Goal: Task Accomplishment & Management: Complete application form

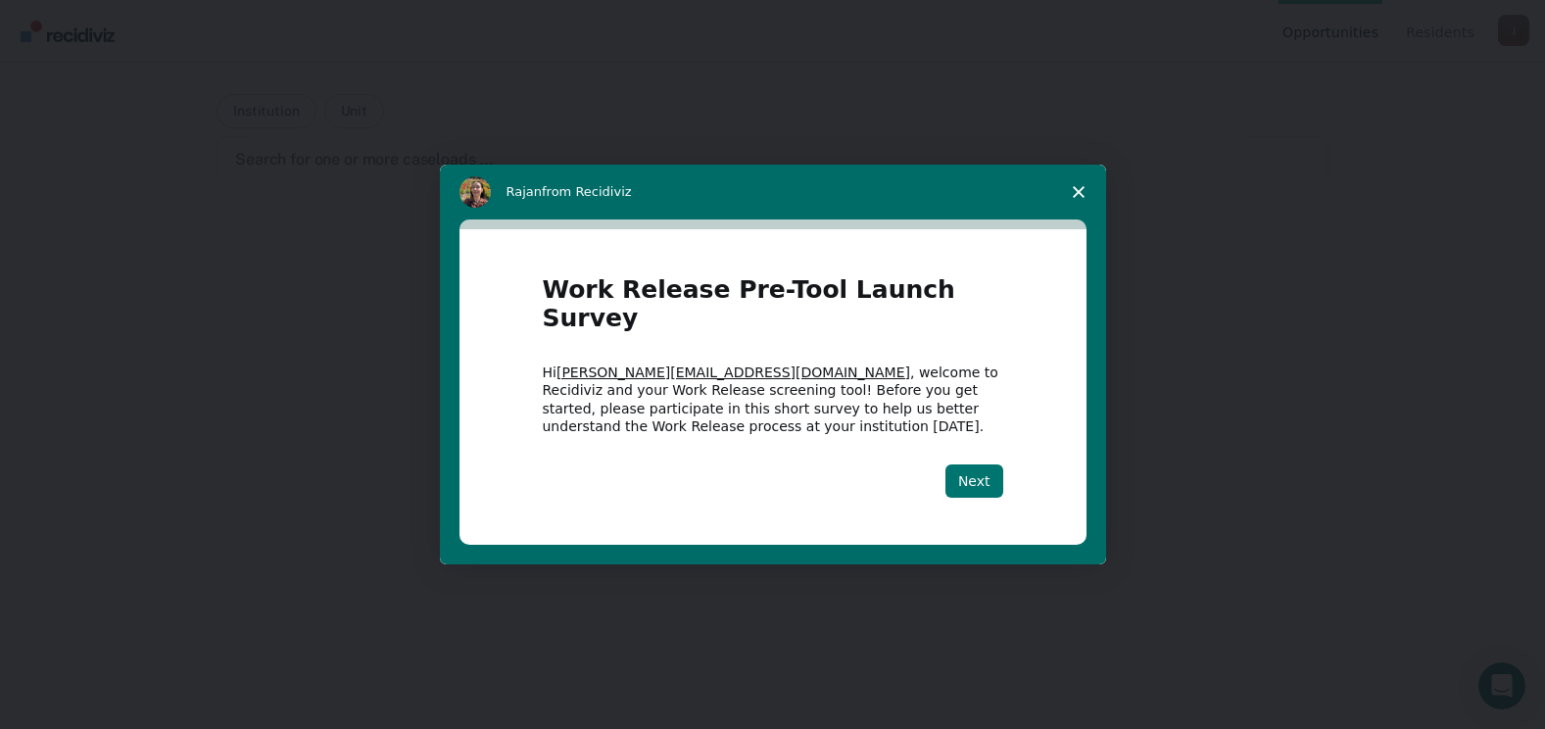
click at [968, 465] on button "Next" at bounding box center [974, 480] width 58 height 33
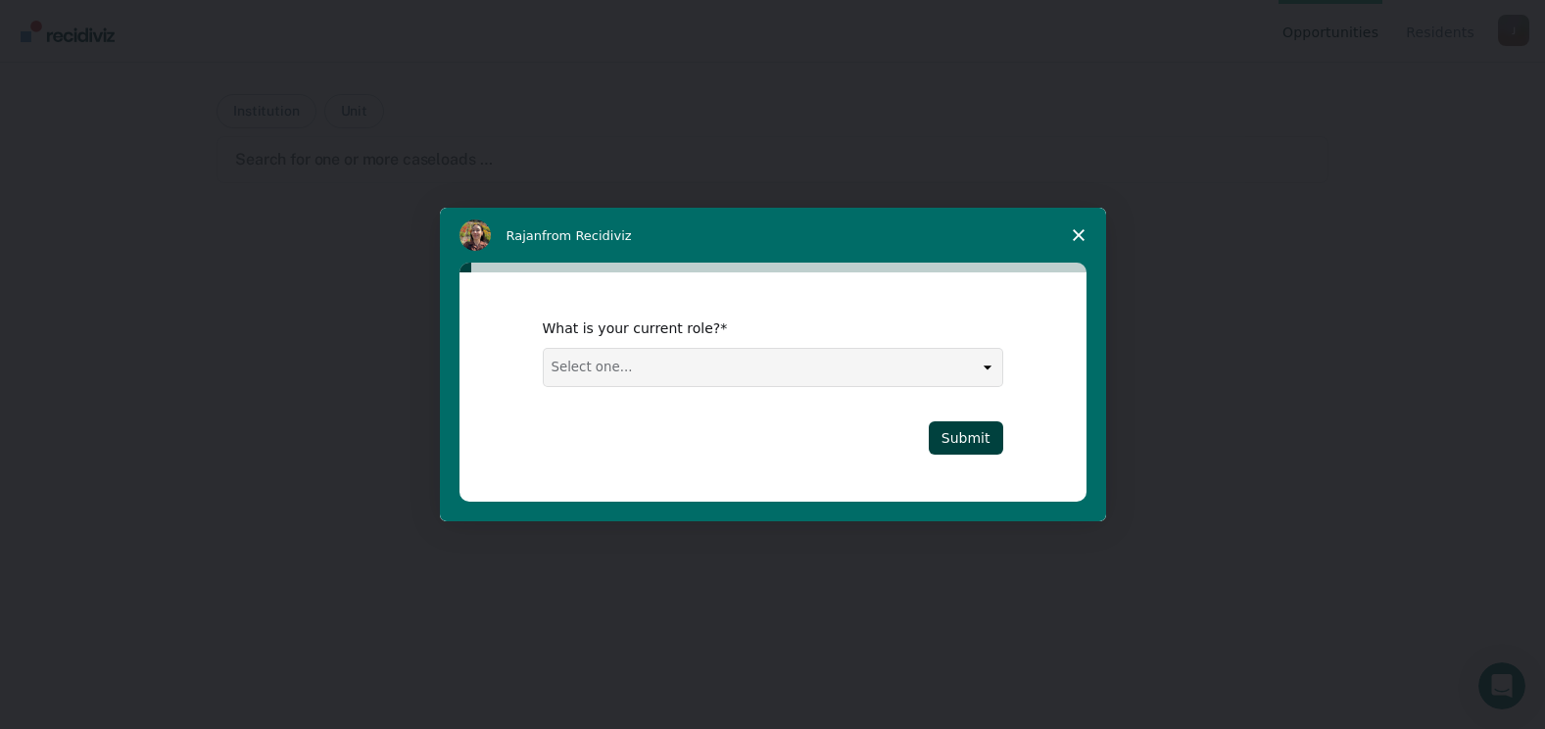
click at [982, 366] on select "Select one... Case Manager FUM Assistant [PERSON_NAME] [PERSON_NAME]" at bounding box center [773, 367] width 458 height 37
select select "Case Manager"
click at [544, 349] on select "Select one... Case Manager FUM Assistant [PERSON_NAME] [PERSON_NAME]" at bounding box center [773, 367] width 458 height 37
click at [970, 432] on button "Submit" at bounding box center [965, 437] width 74 height 33
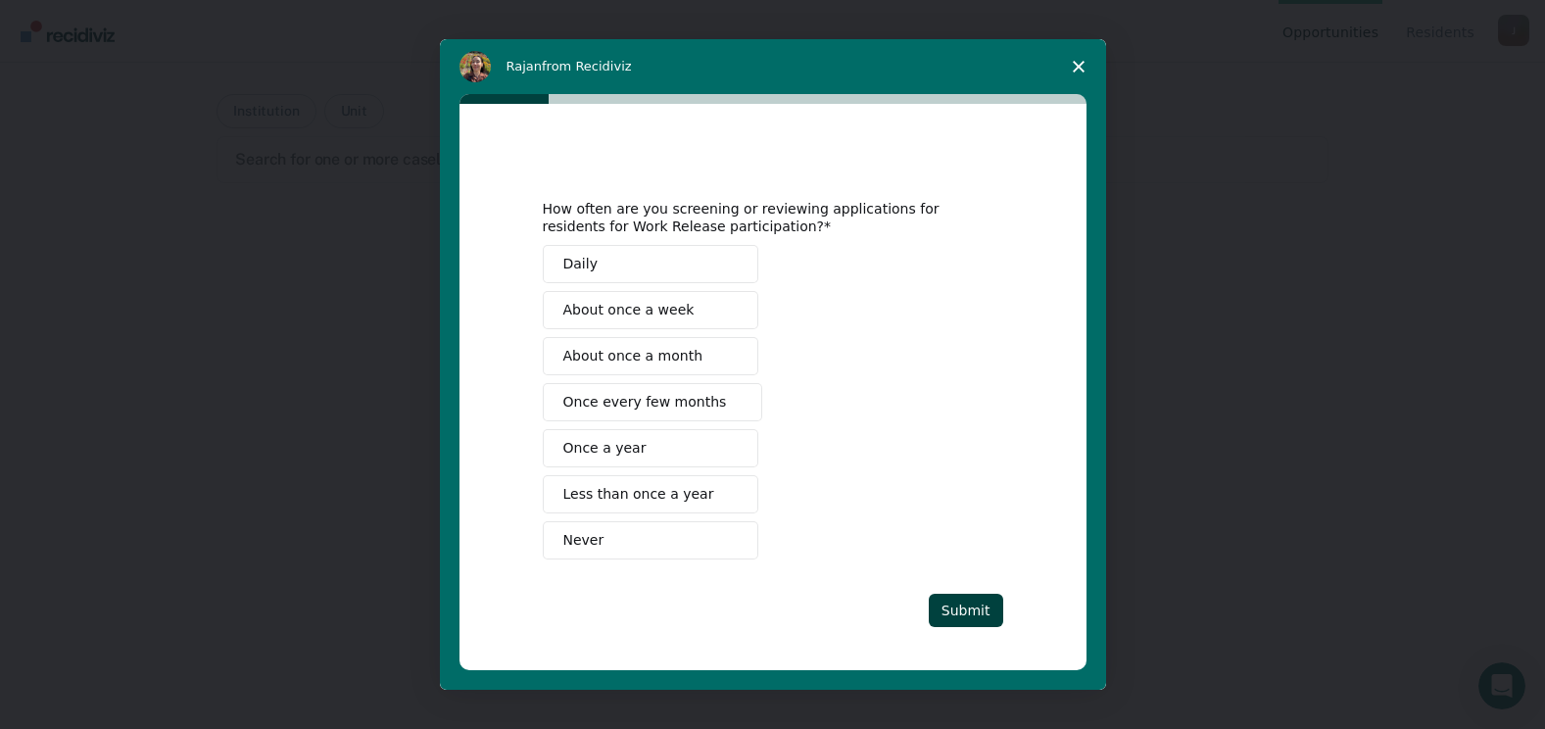
click at [671, 319] on span "About once a week" at bounding box center [628, 310] width 131 height 21
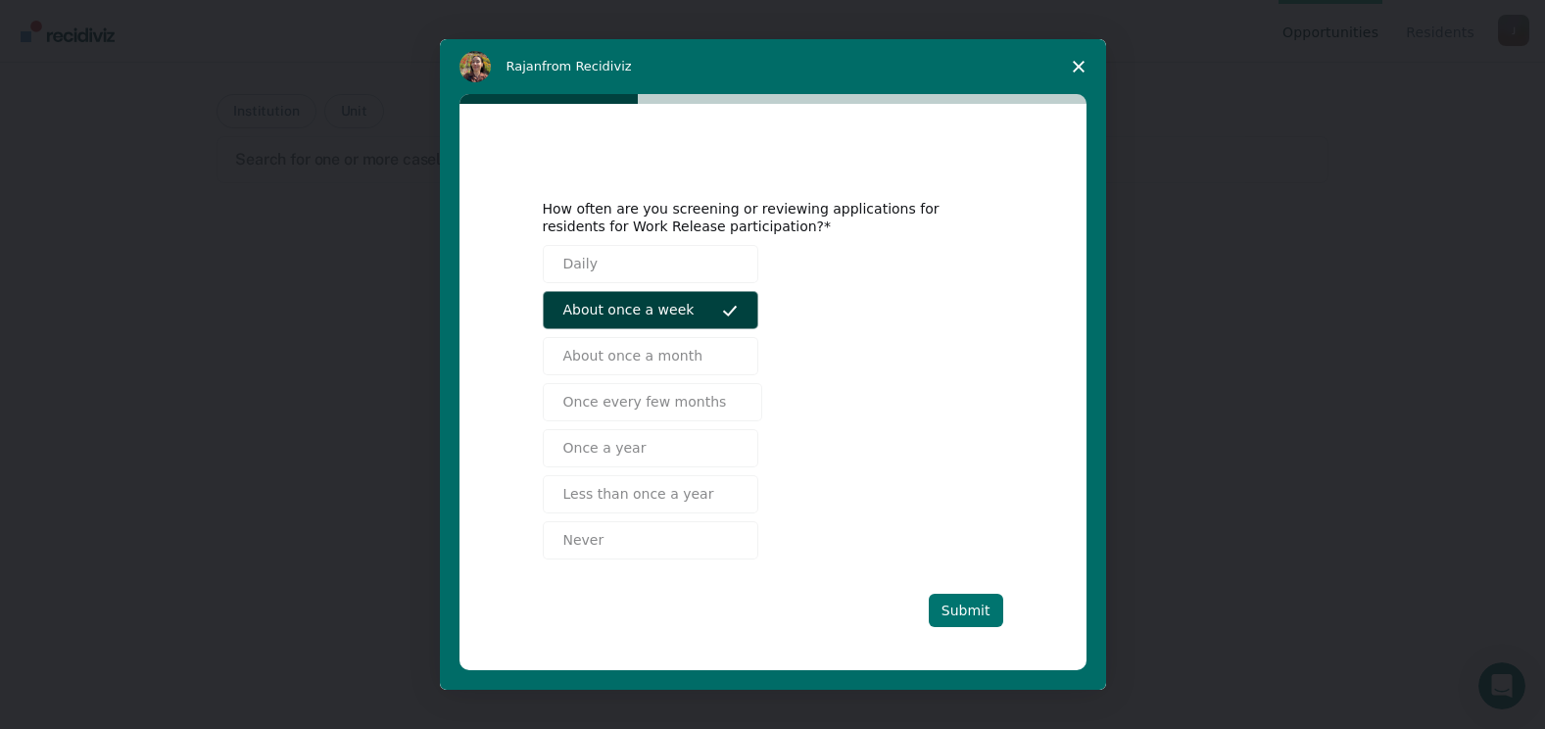
click at [951, 601] on button "Submit" at bounding box center [965, 610] width 74 height 33
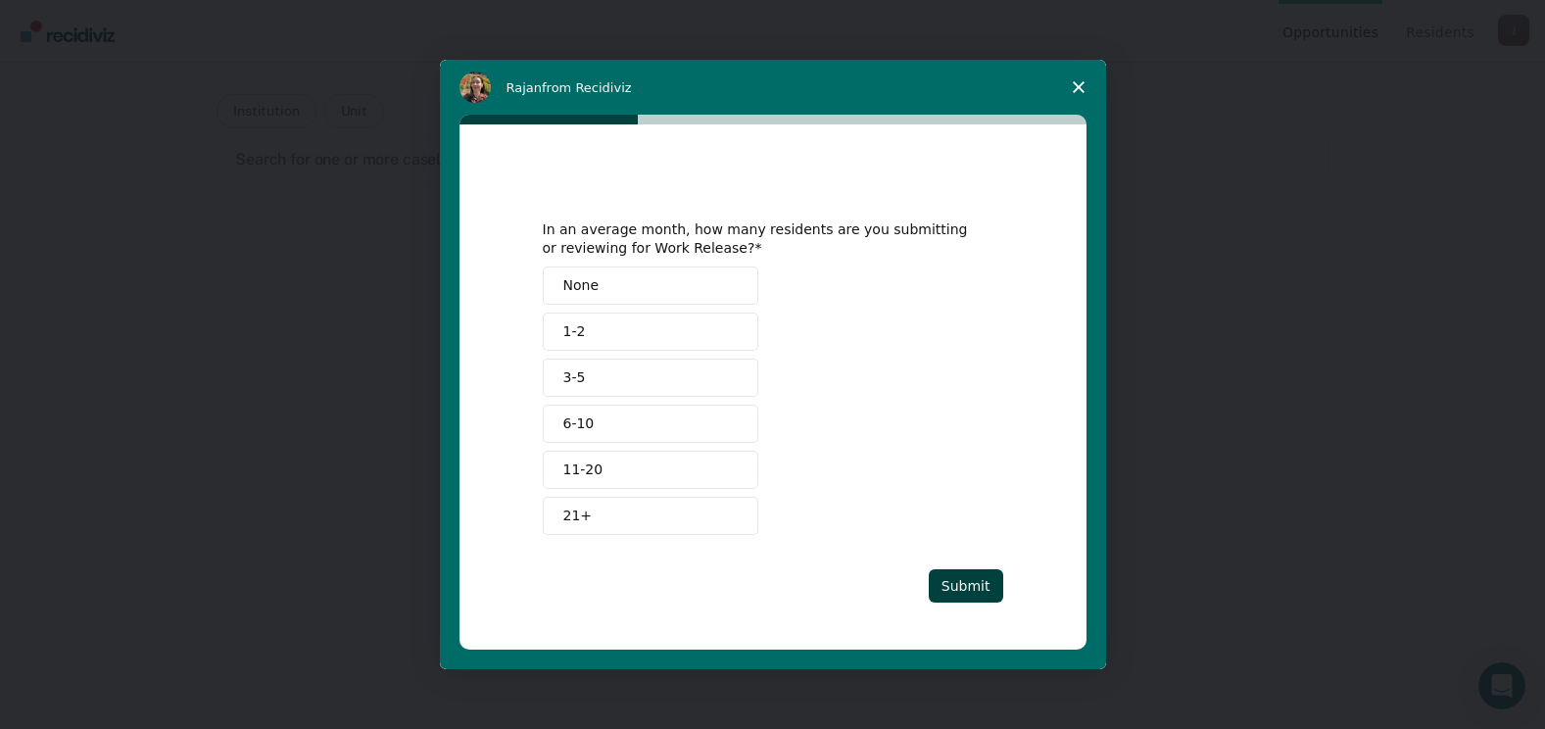
click at [695, 373] on button "3-5" at bounding box center [650, 377] width 215 height 38
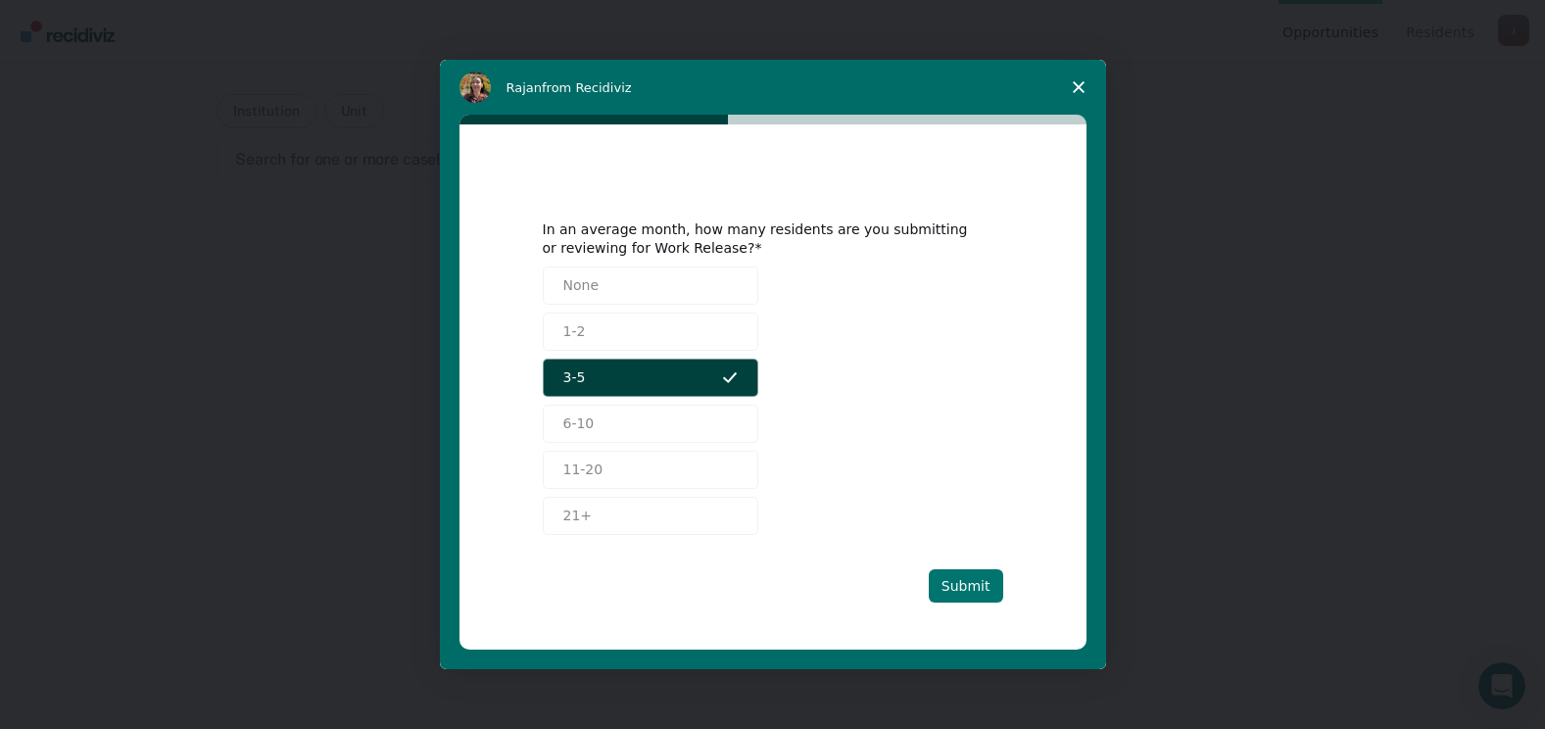
click at [961, 586] on button "Submit" at bounding box center [965, 585] width 74 height 33
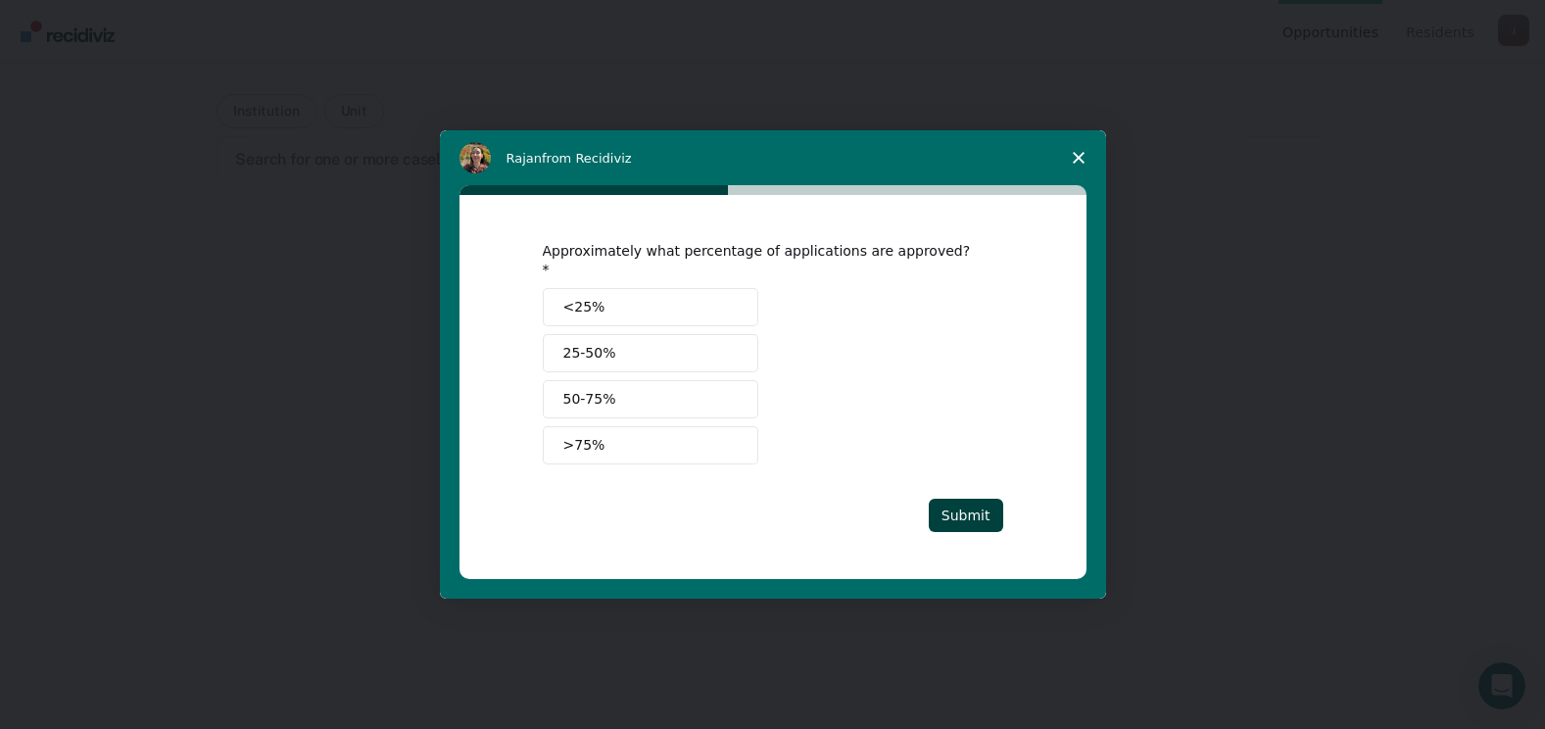
click at [716, 389] on button "50-75%" at bounding box center [650, 399] width 215 height 38
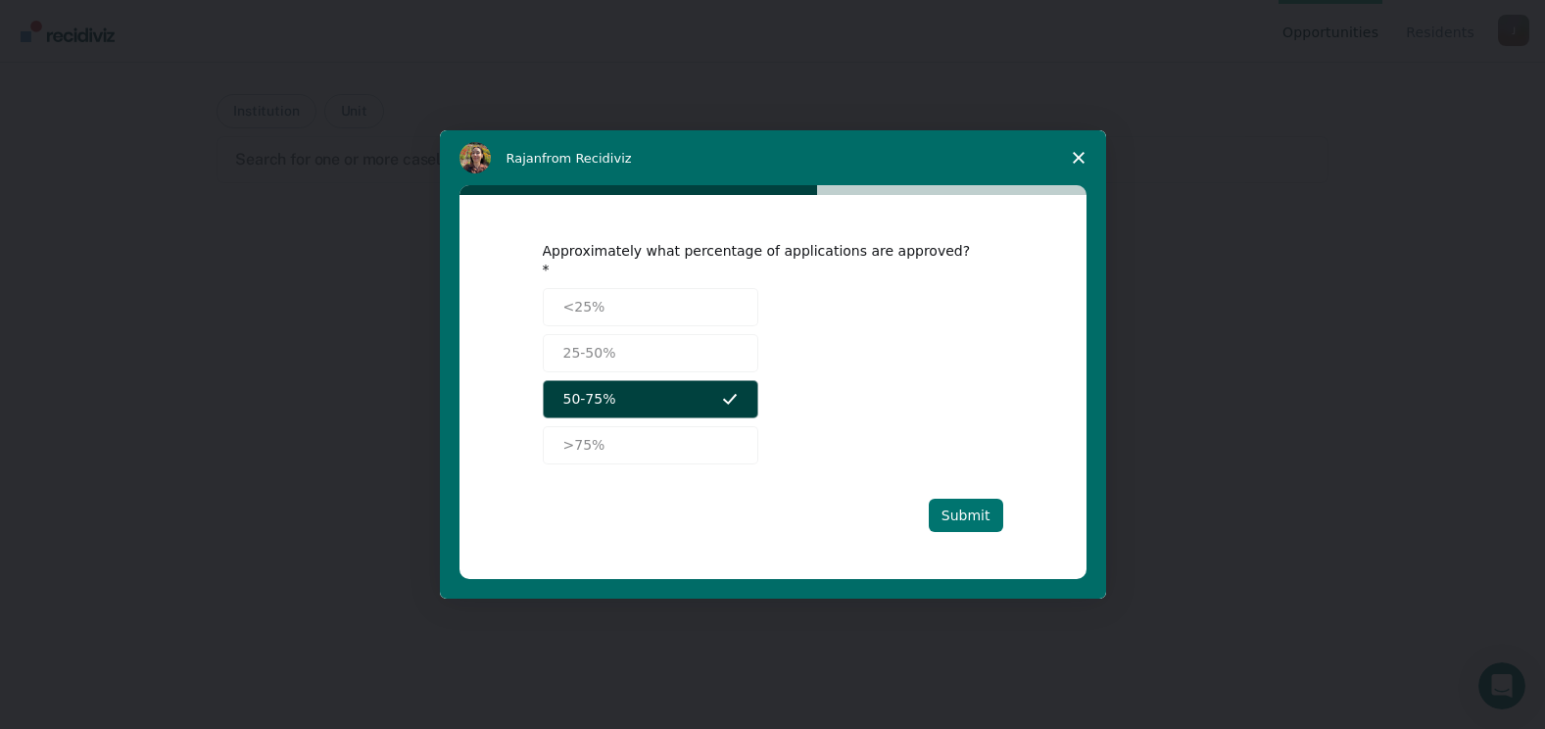
click at [965, 505] on button "Submit" at bounding box center [965, 515] width 74 height 33
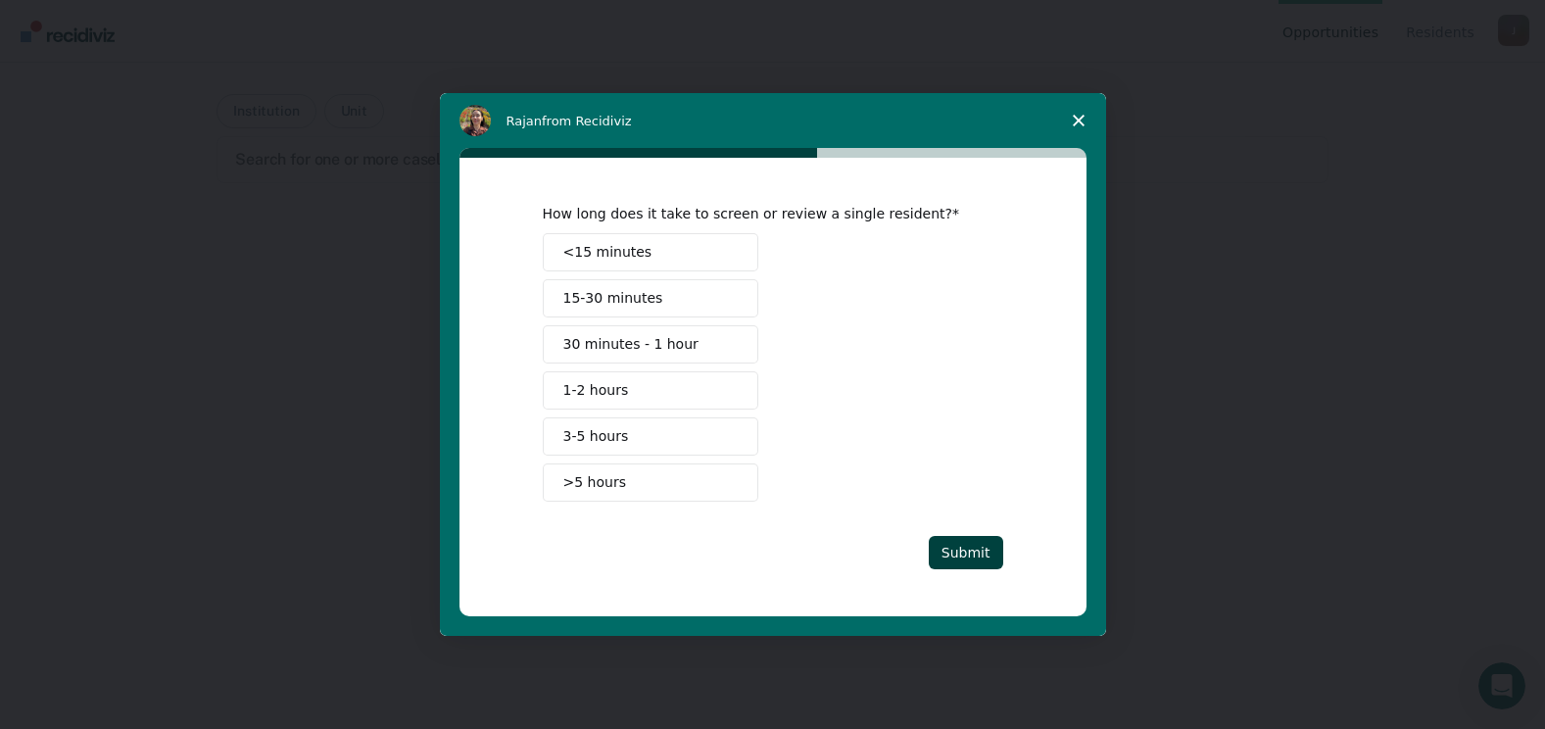
click at [698, 348] on button "30 minutes - 1 hour" at bounding box center [650, 344] width 215 height 38
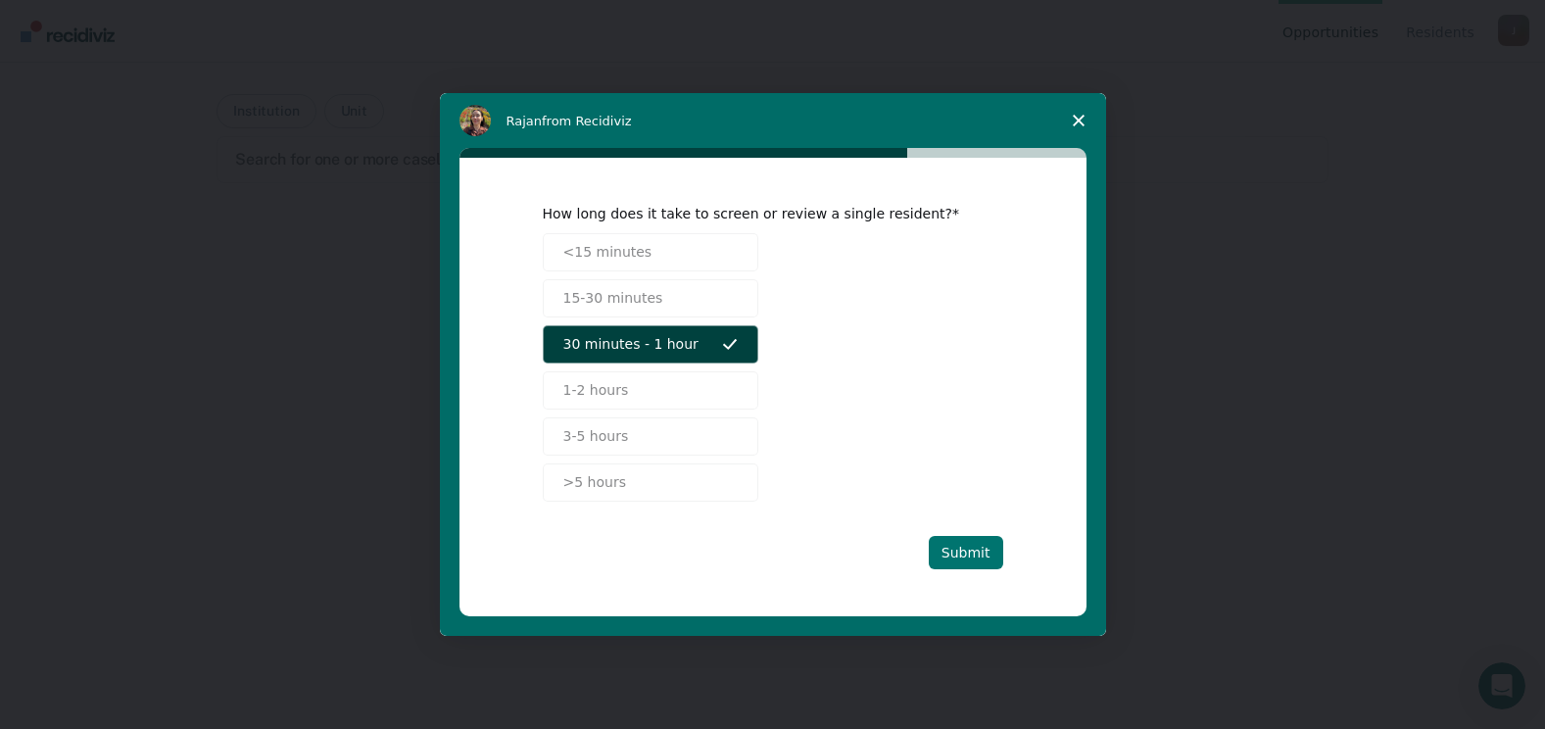
click at [978, 546] on button "Submit" at bounding box center [965, 552] width 74 height 33
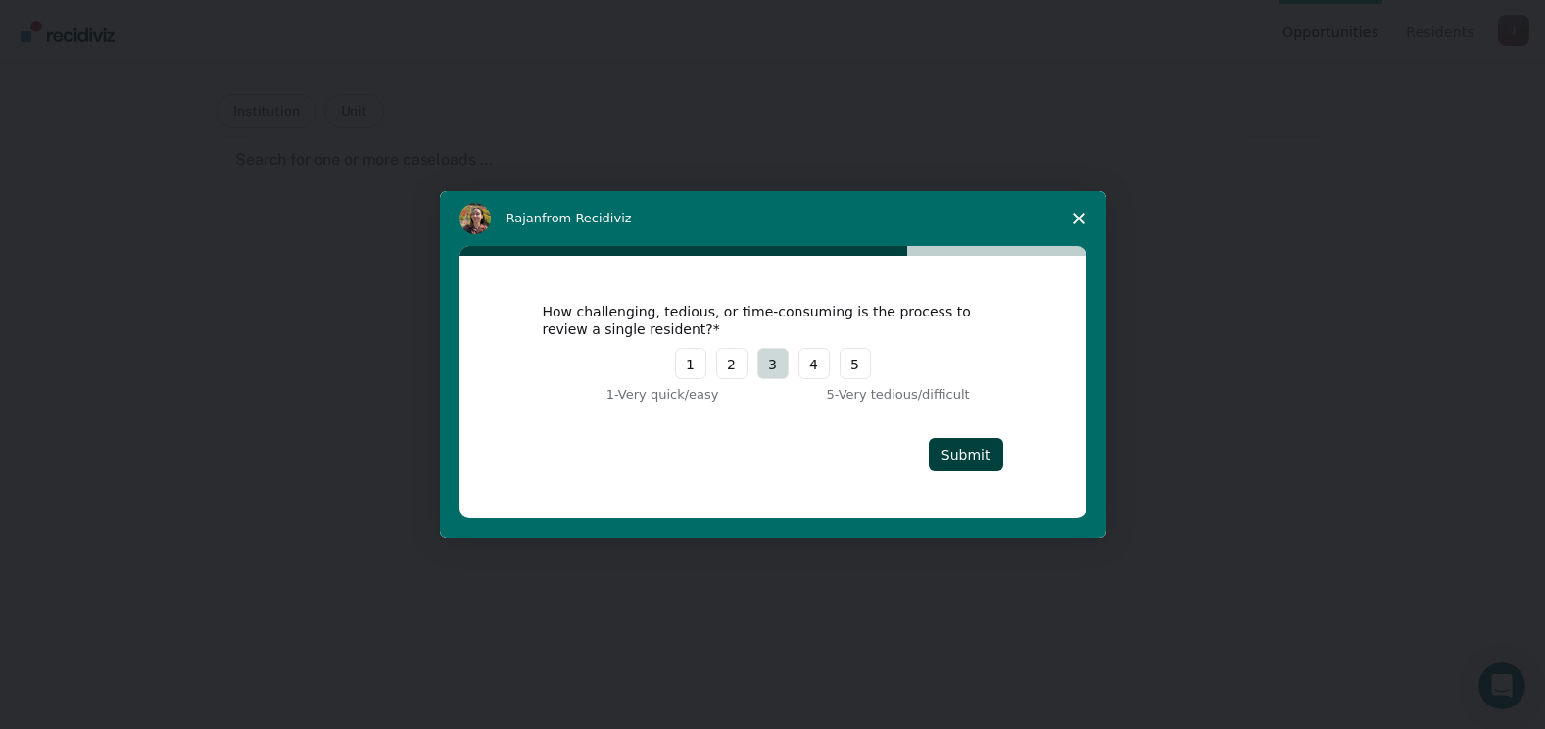
click at [777, 373] on button "3" at bounding box center [772, 363] width 31 height 31
click at [970, 448] on button "Submit" at bounding box center [965, 454] width 74 height 33
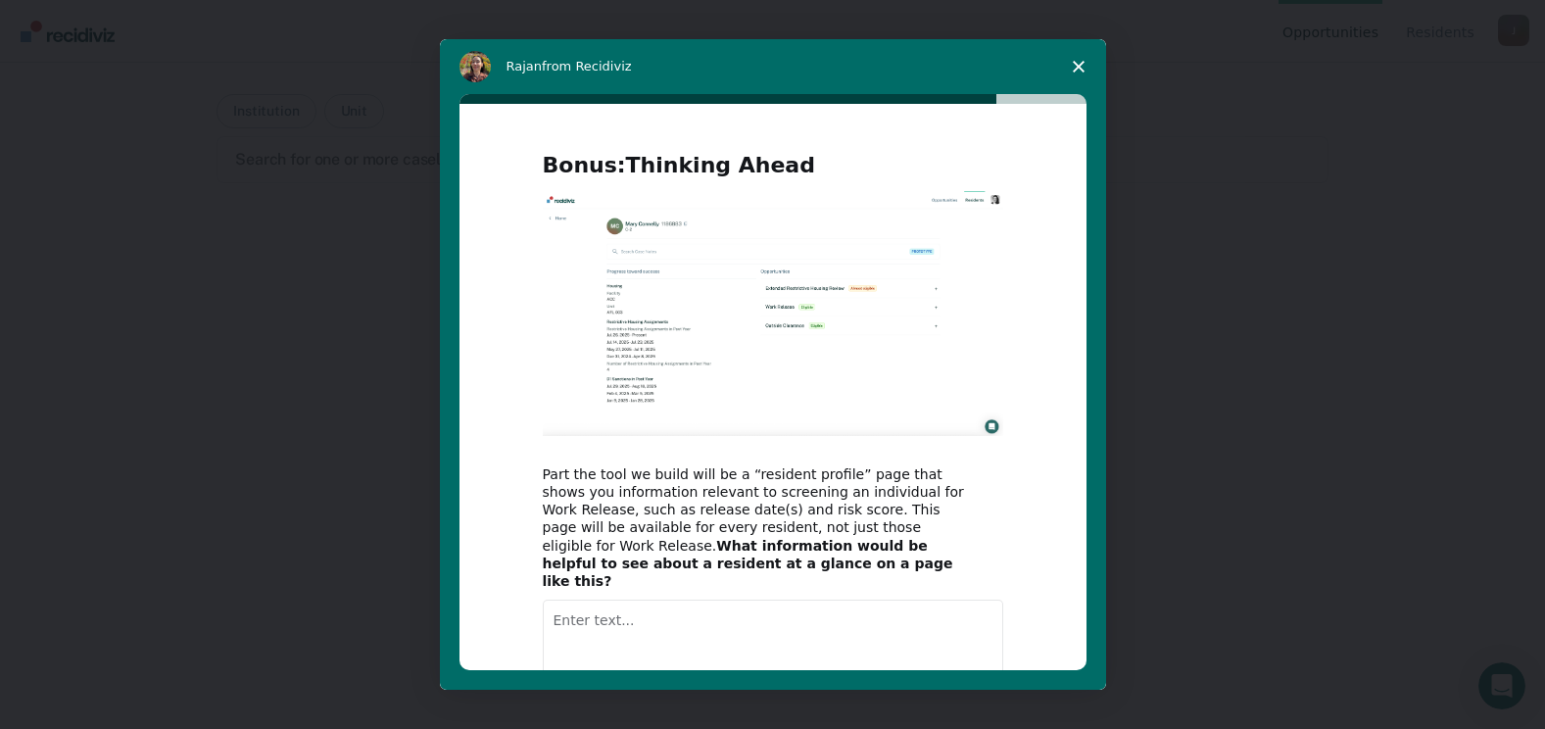
click at [651, 608] on textarea "Enter text..." at bounding box center [773, 639] width 460 height 80
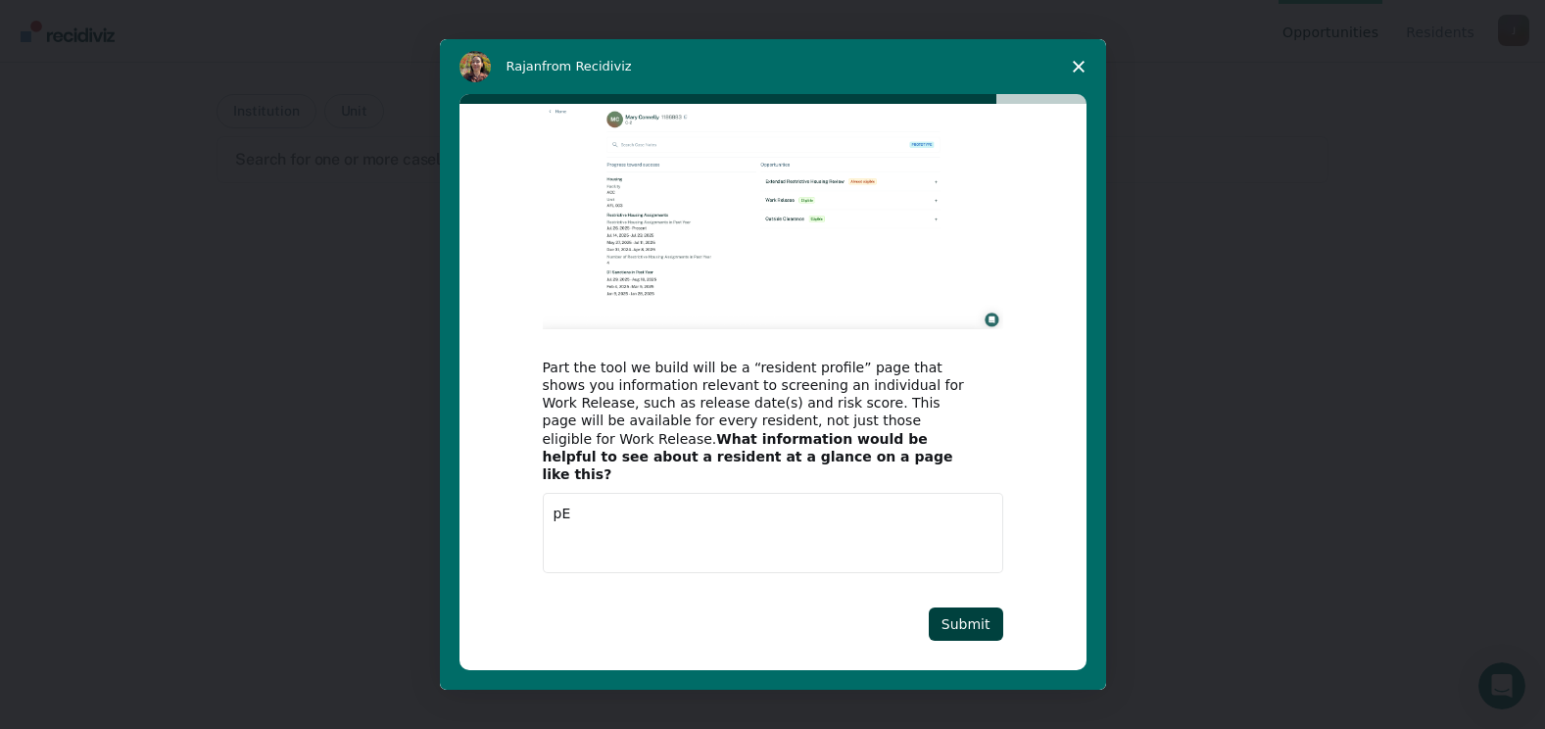
type textarea "p"
type textarea "Pending charges"
click at [948, 607] on button "Submit" at bounding box center [965, 623] width 74 height 33
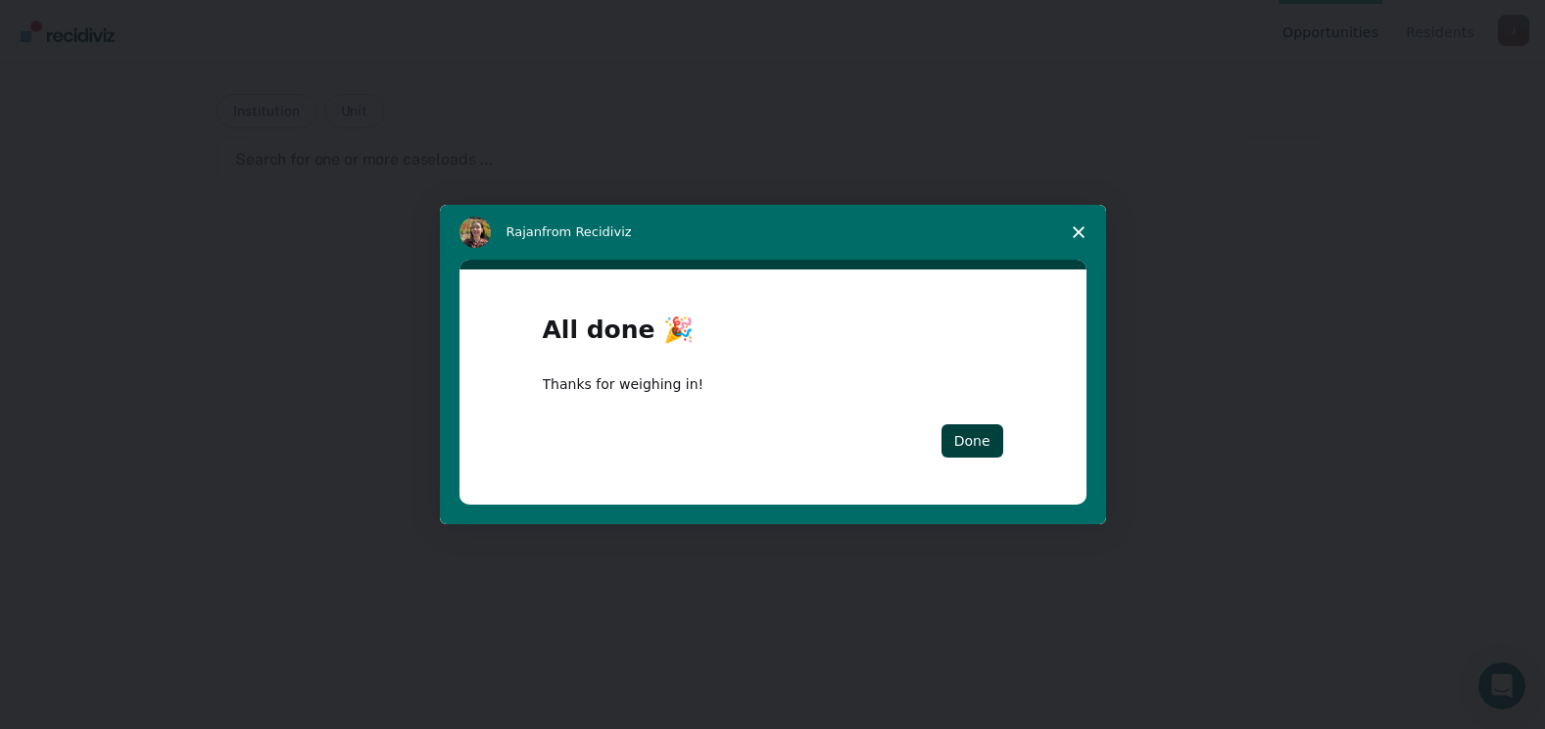
scroll to position [0, 0]
click at [975, 442] on button "Done" at bounding box center [972, 440] width 62 height 33
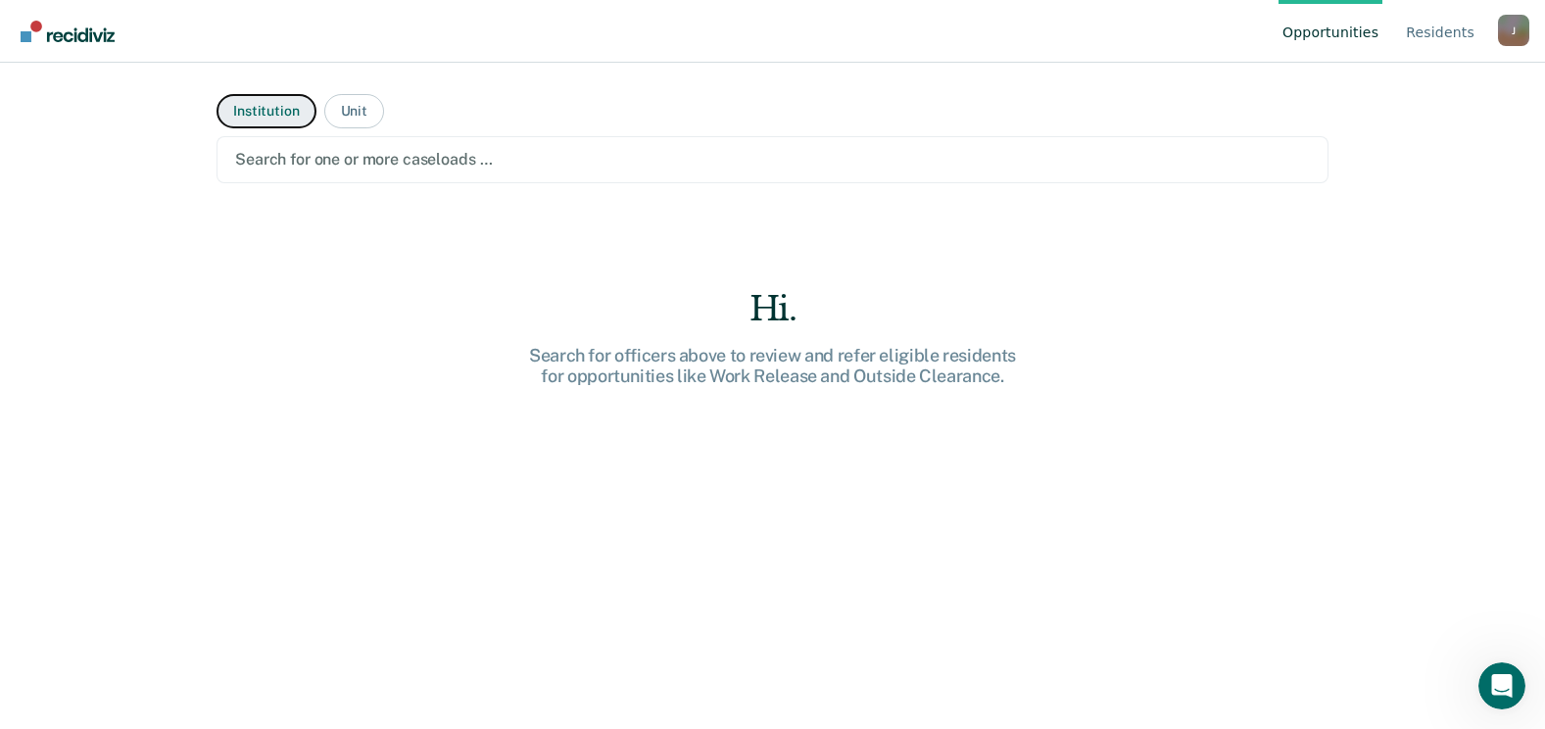
click at [271, 111] on button "Institution" at bounding box center [265, 111] width 99 height 34
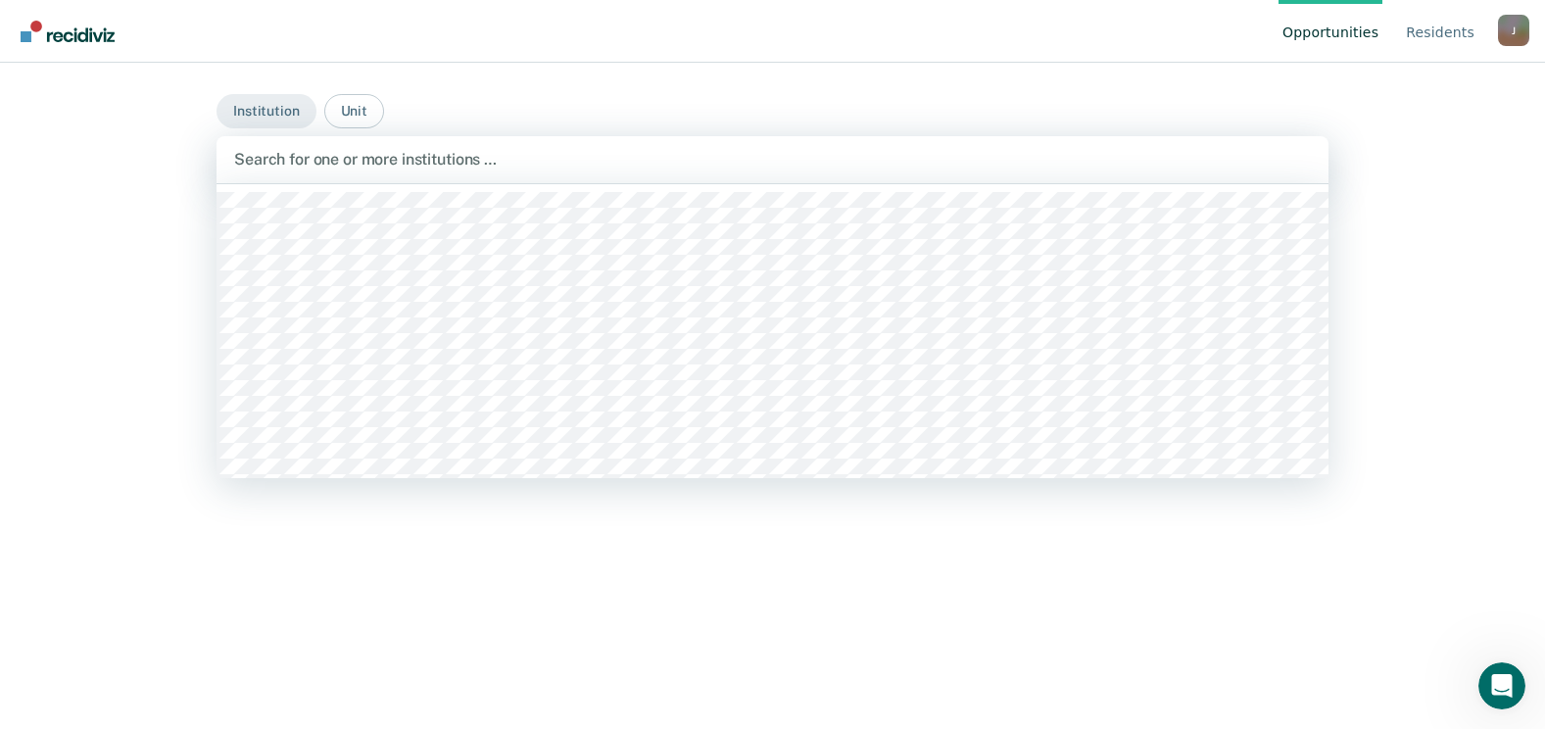
click at [1262, 156] on div at bounding box center [772, 159] width 1076 height 23
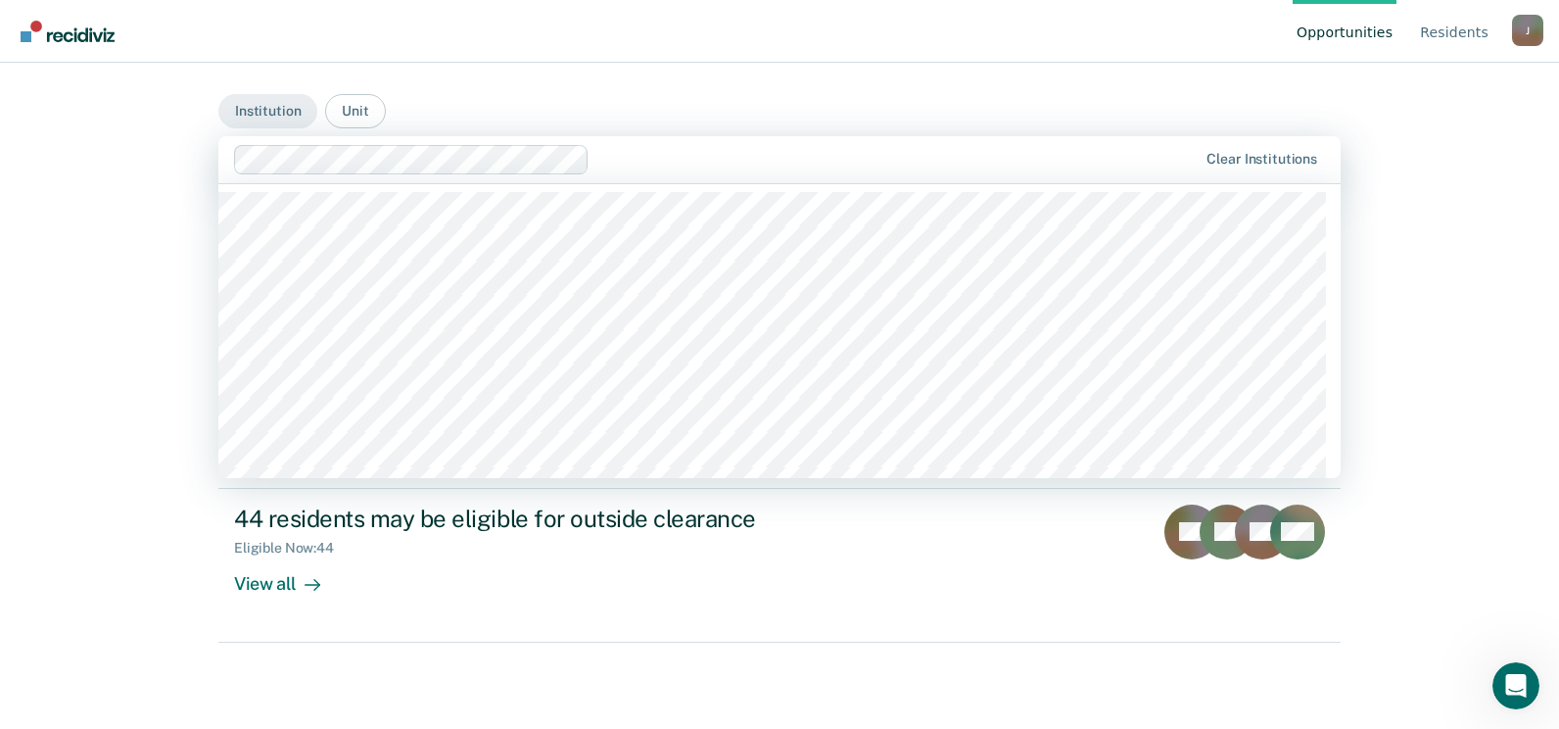
click at [679, 166] on div at bounding box center [896, 159] width 599 height 23
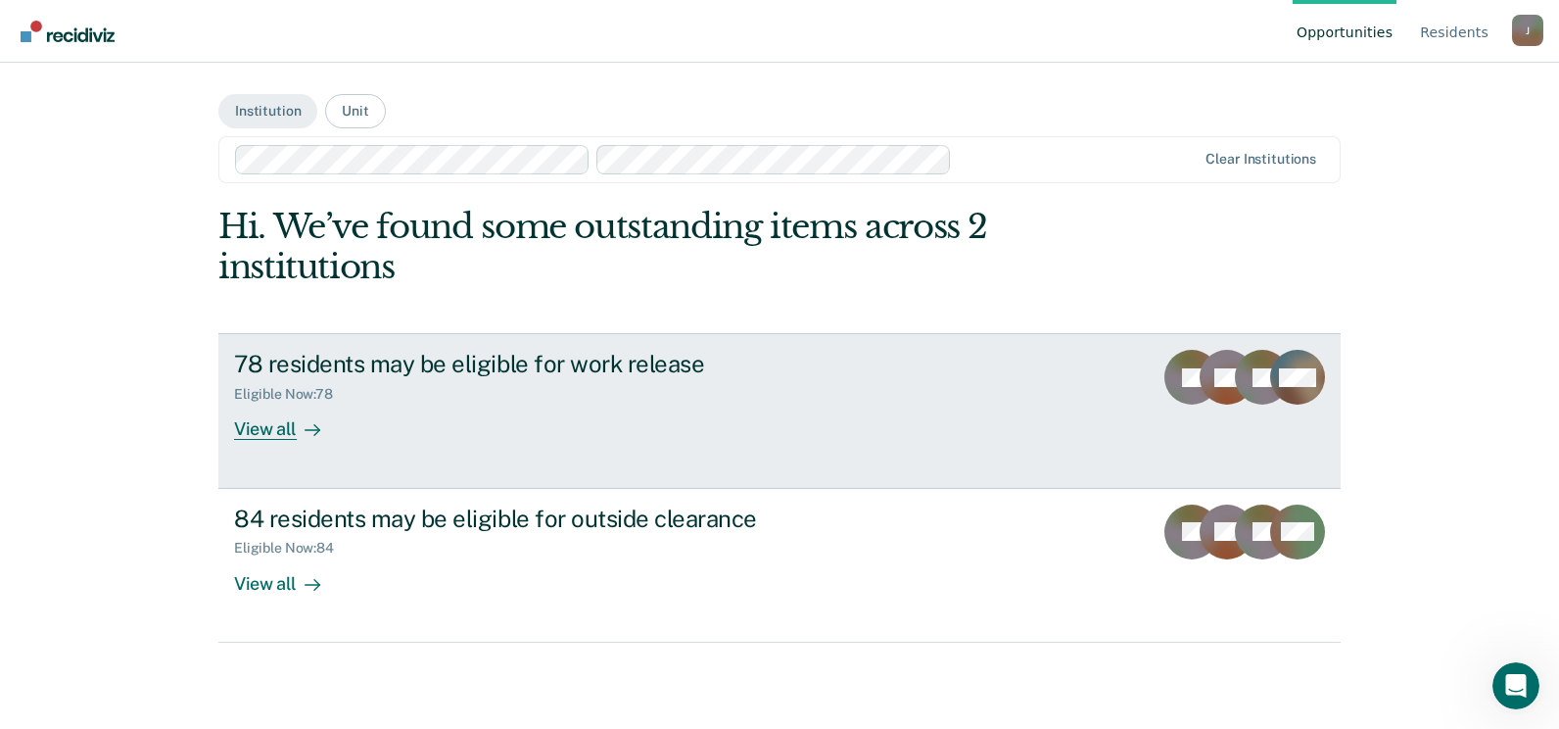
click at [277, 431] on div "View all" at bounding box center [289, 422] width 110 height 38
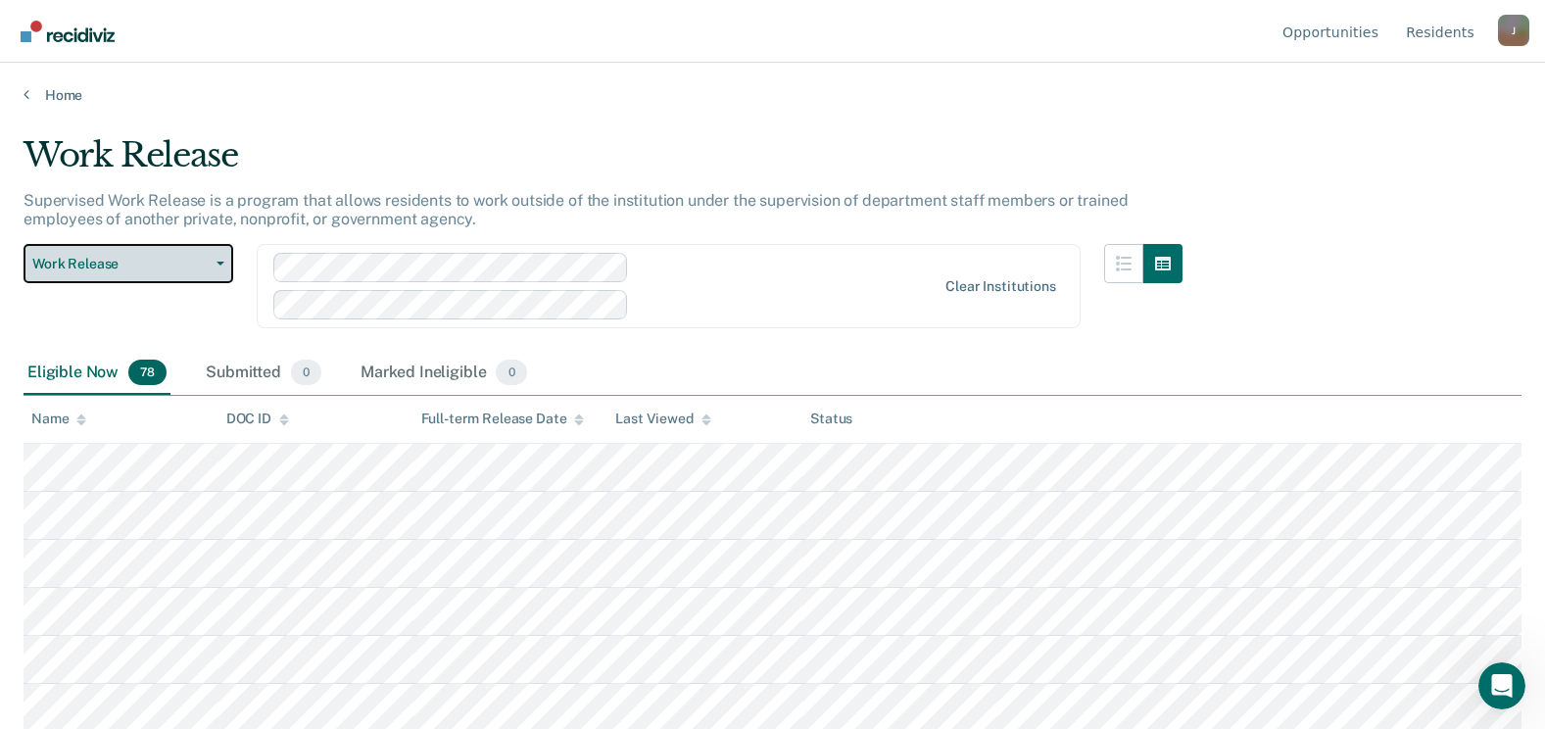
click at [222, 263] on icon "button" at bounding box center [220, 264] width 8 height 4
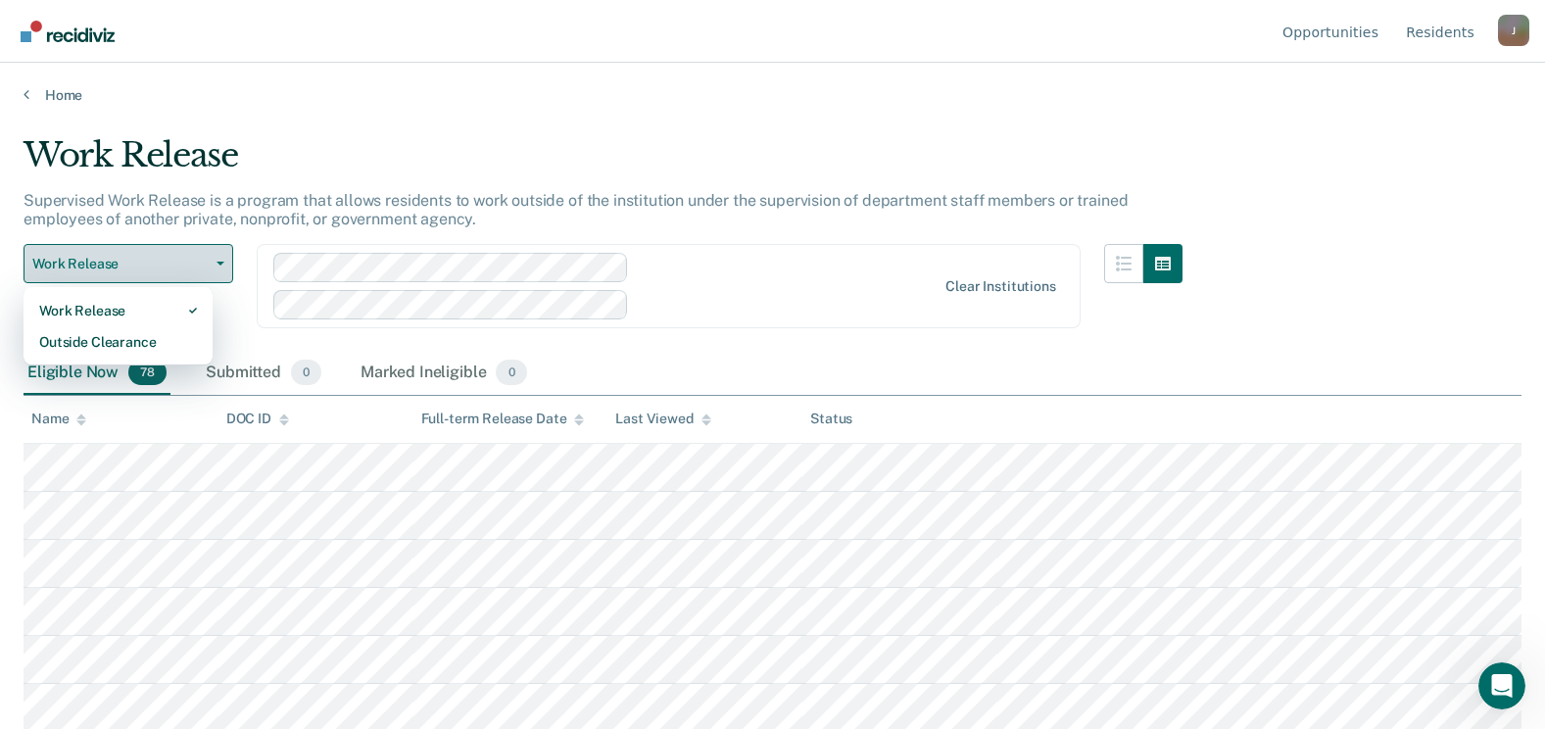
click at [222, 262] on icon "button" at bounding box center [220, 264] width 8 height 4
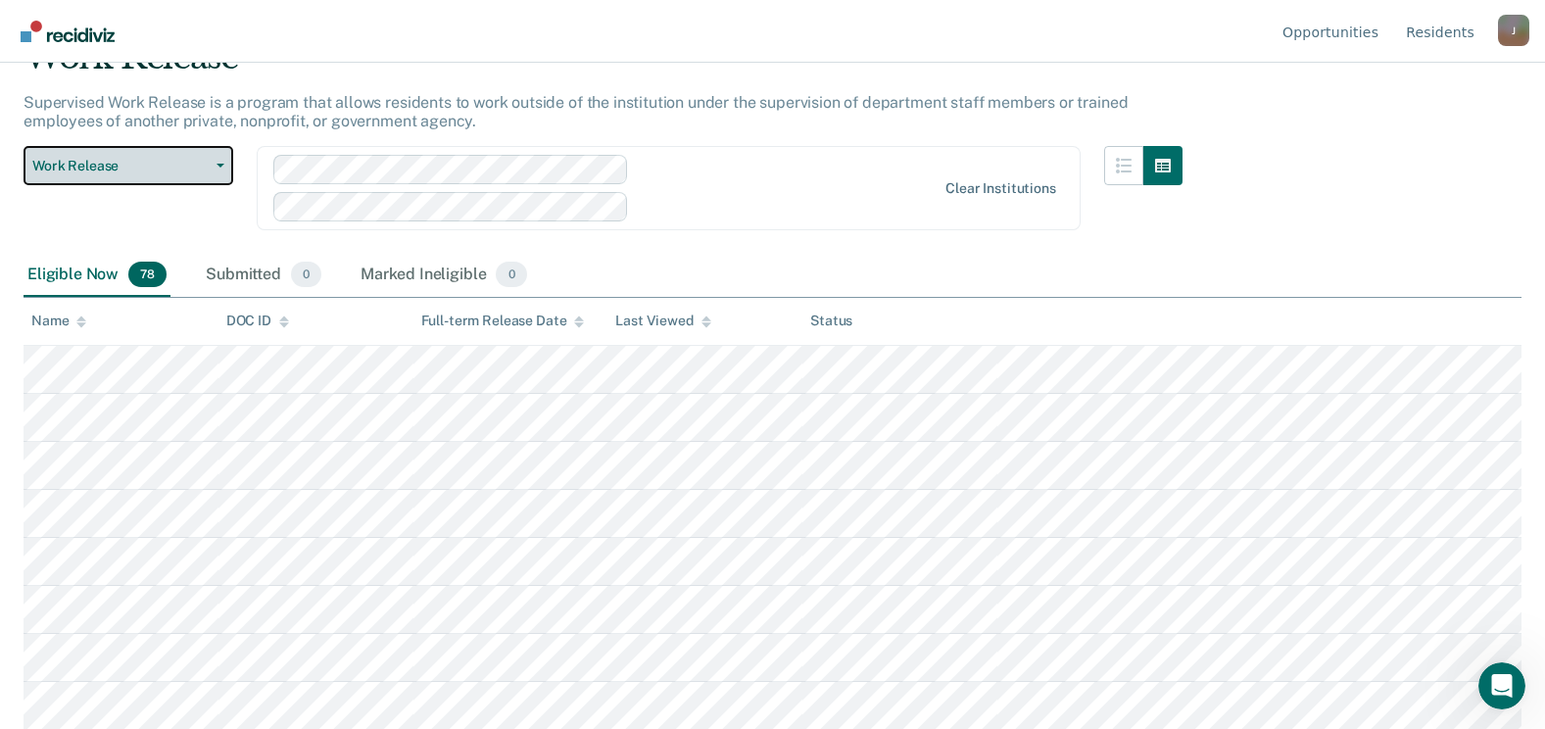
scroll to position [196, 0]
